Goal: Task Accomplishment & Management: Manage account settings

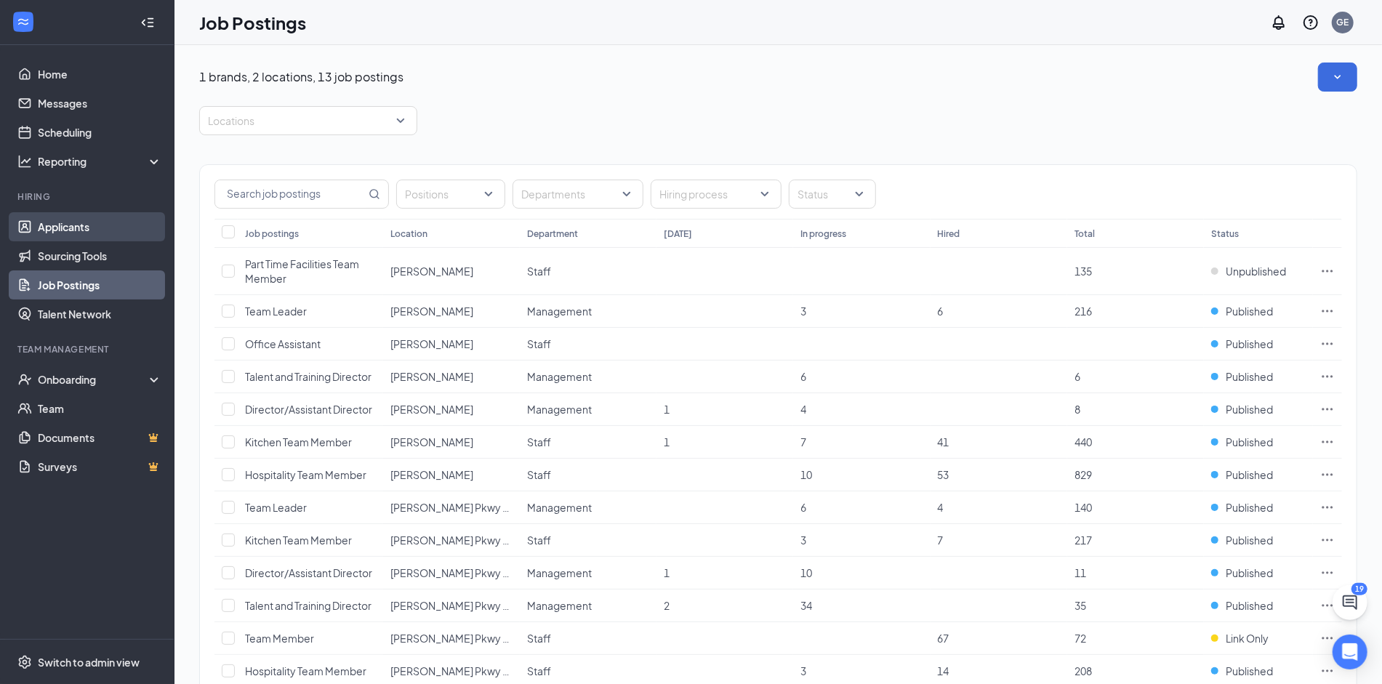
click at [57, 233] on link "Applicants" at bounding box center [100, 226] width 124 height 29
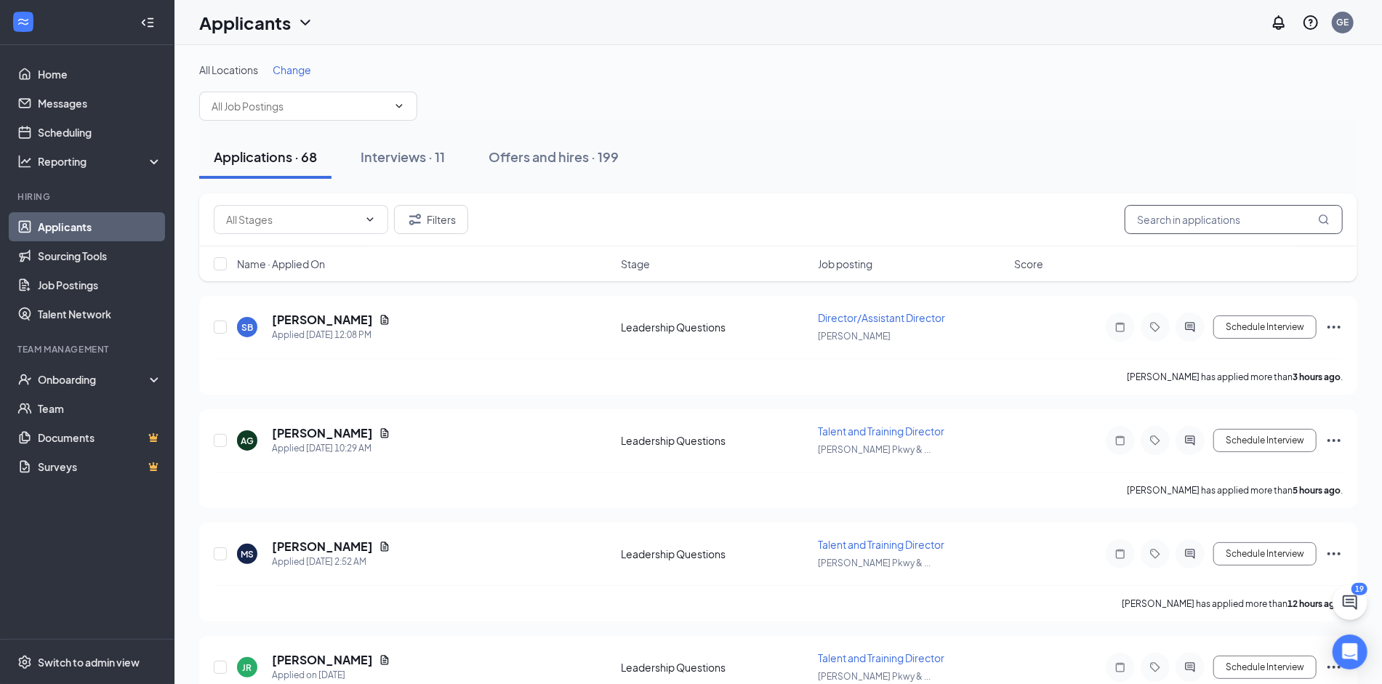
click at [1168, 220] on input "text" at bounding box center [1234, 219] width 218 height 29
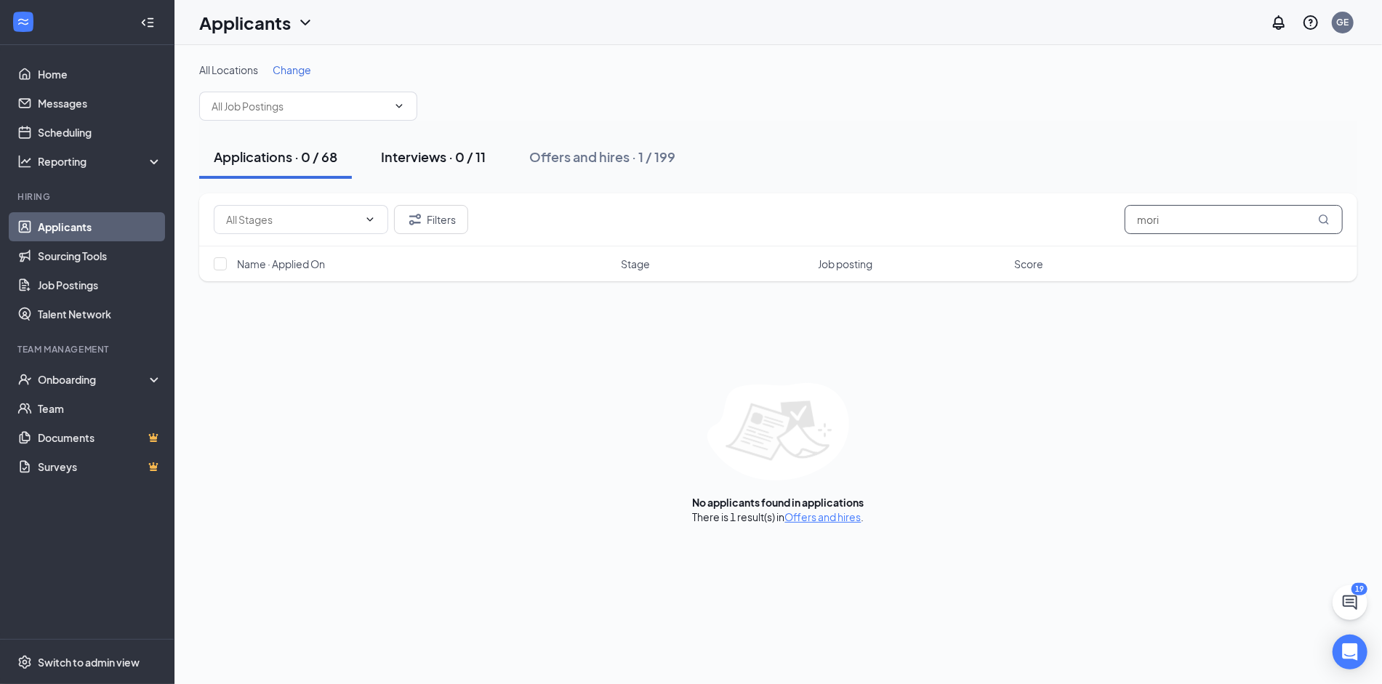
type input "mori"
click at [430, 161] on div "Interviews · 0 / 11" at bounding box center [433, 157] width 105 height 18
click at [1205, 217] on input "mori" at bounding box center [1234, 219] width 218 height 29
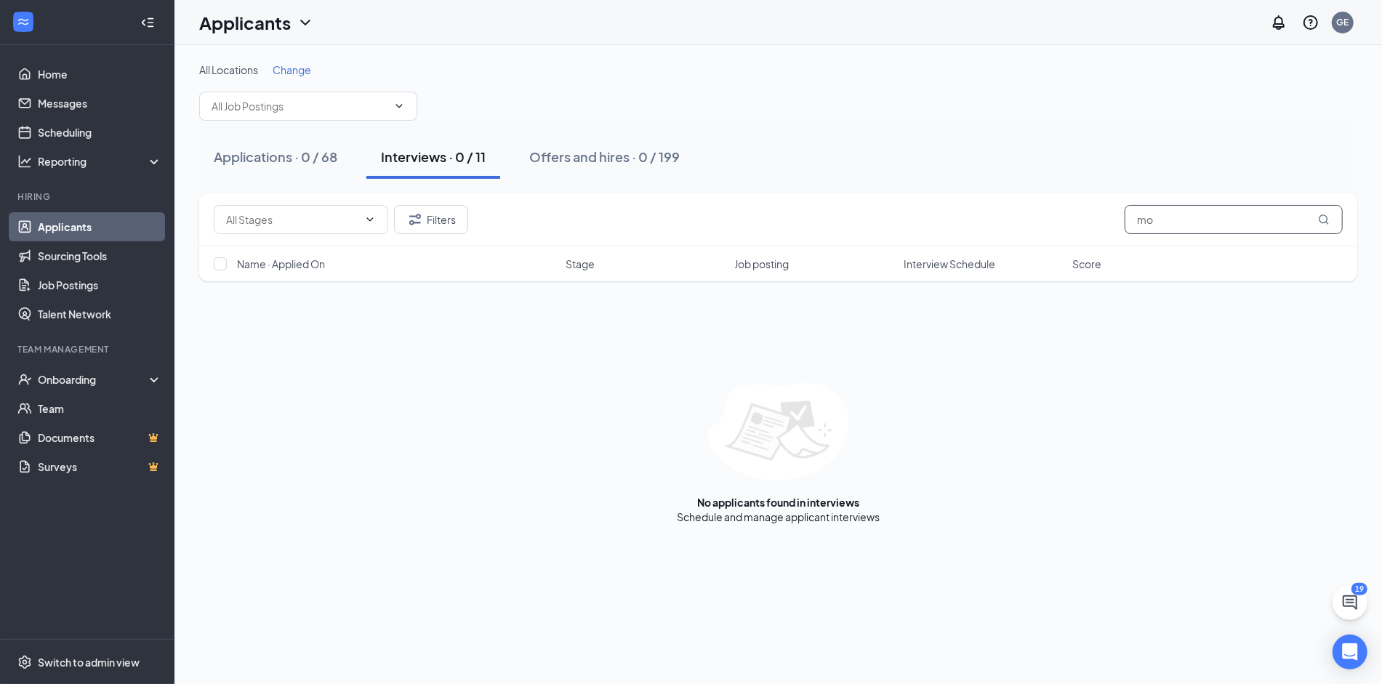
type input "m"
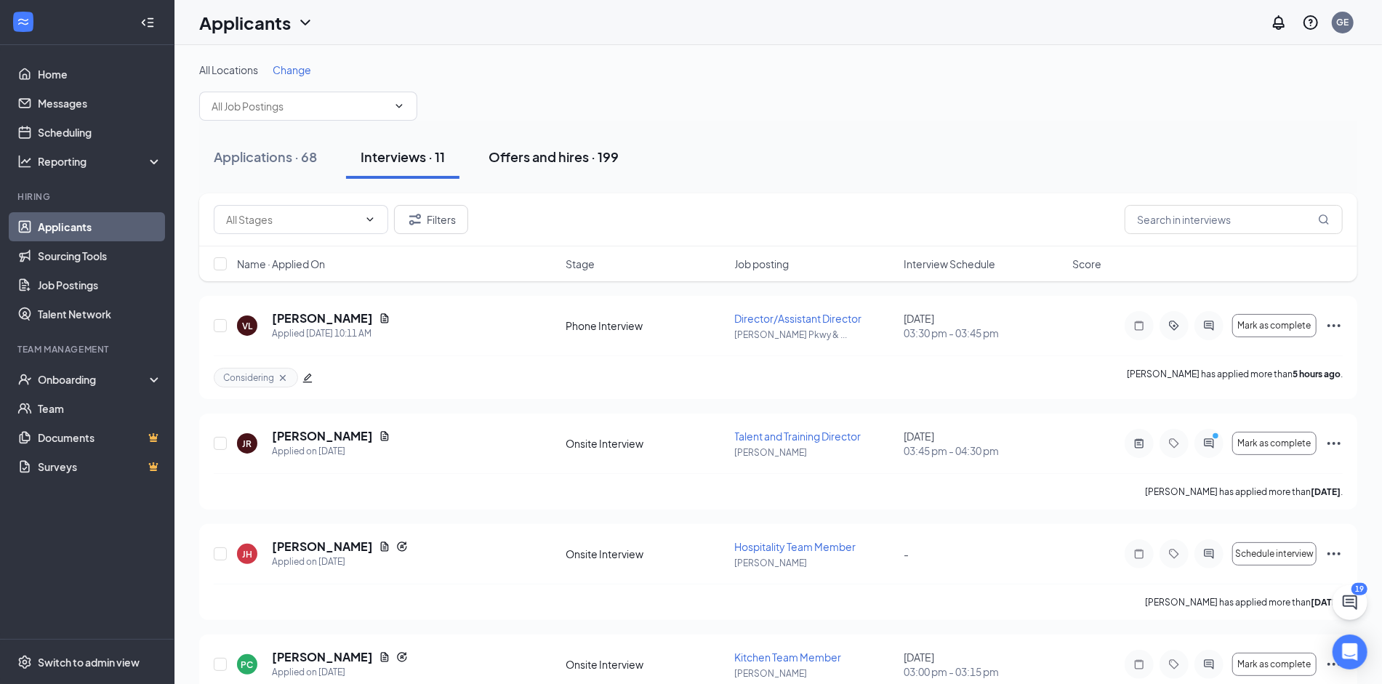
click at [519, 151] on div "Offers and hires · 199" at bounding box center [554, 157] width 130 height 18
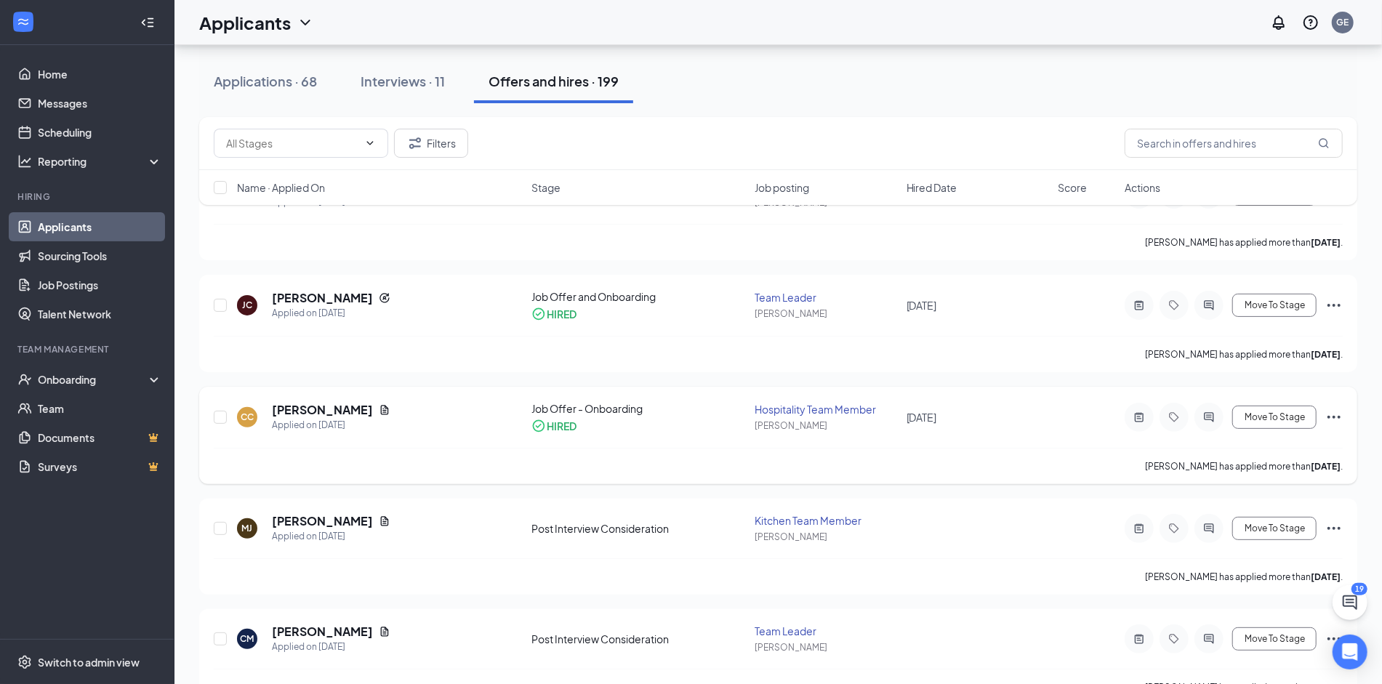
scroll to position [147, 0]
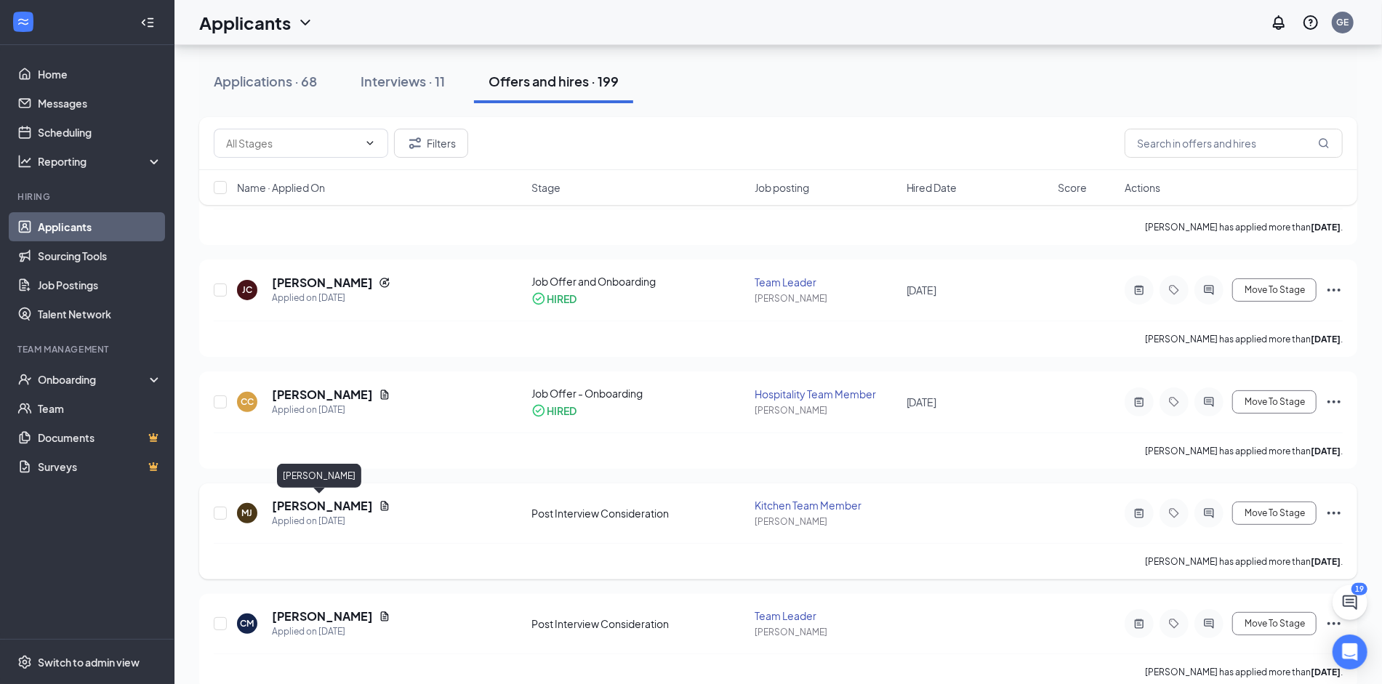
click at [296, 508] on h5 "[PERSON_NAME]" at bounding box center [322, 506] width 101 height 16
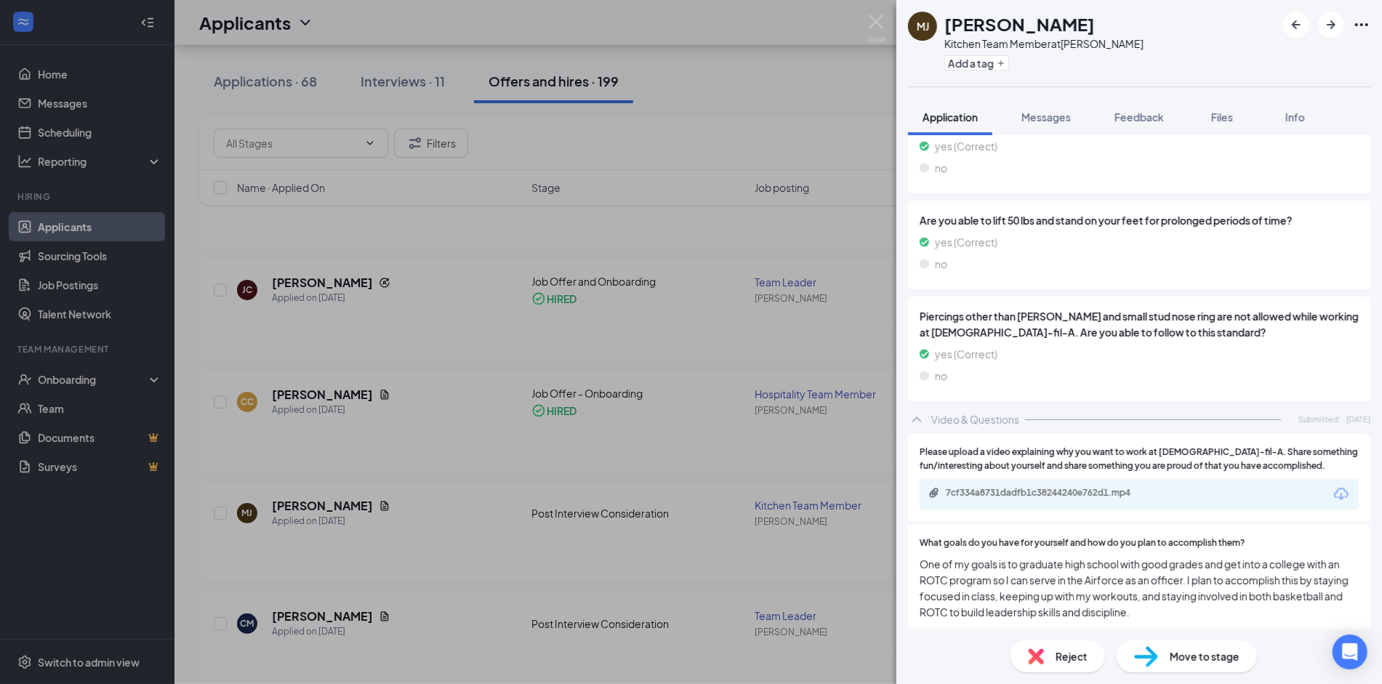
scroll to position [1979, 0]
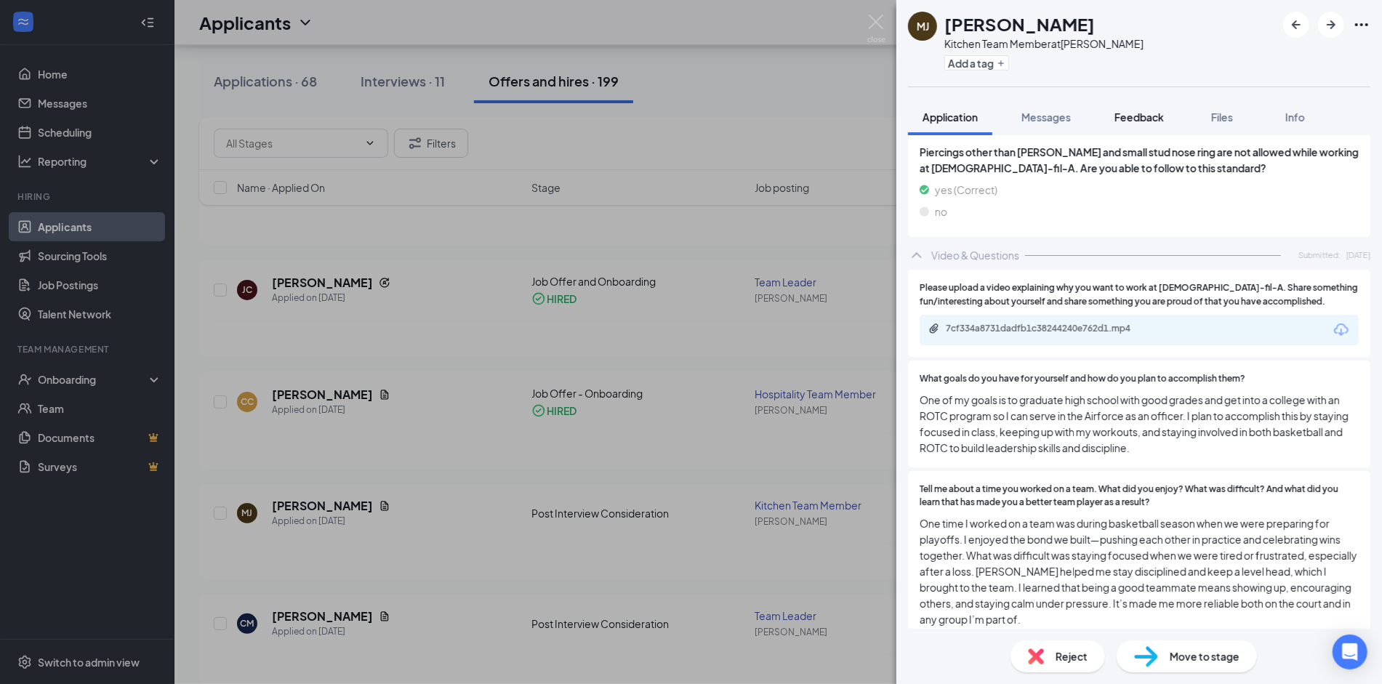
click at [1131, 122] on span "Feedback" at bounding box center [1139, 117] width 49 height 13
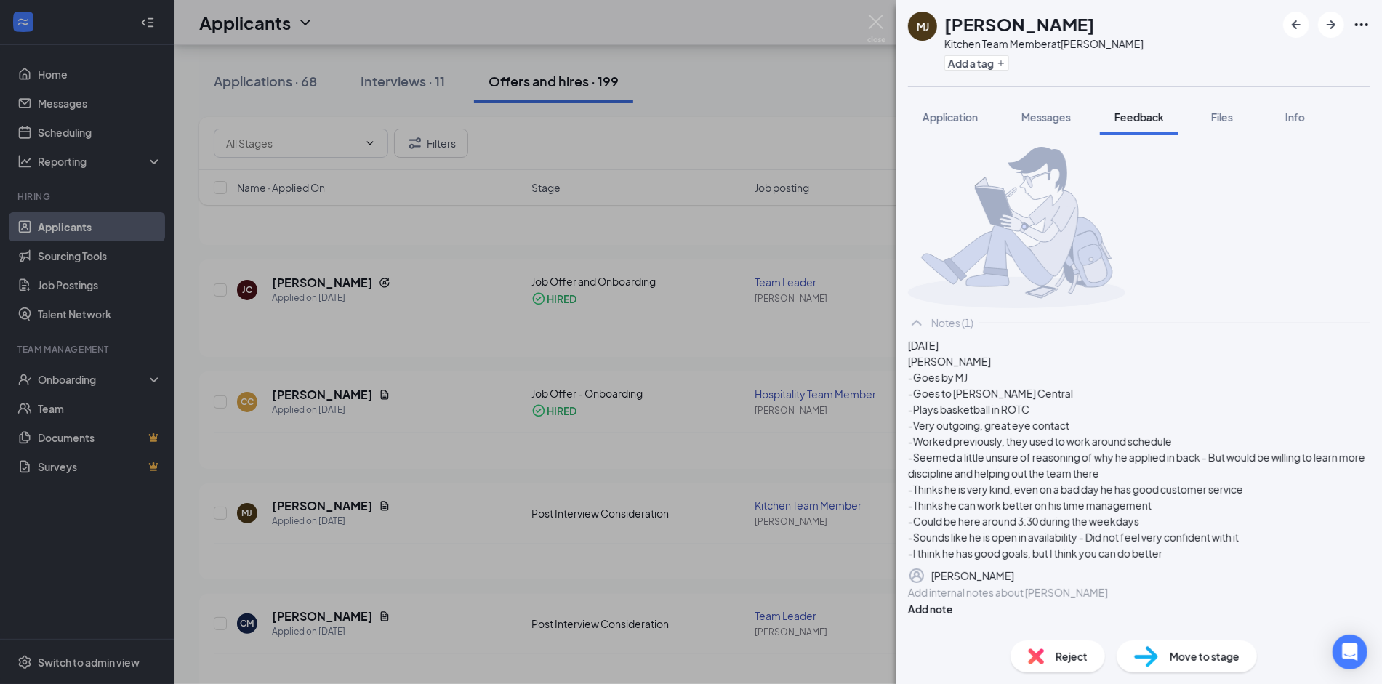
scroll to position [102, 0]
click at [1028, 413] on div "[PERSON_NAME] -Goes by MJ -Goes to [PERSON_NAME] Central -Plays basketball in R…" at bounding box center [1139, 457] width 463 height 208
click at [959, 147] on div at bounding box center [1139, 227] width 463 height 161
